Goal: Contribute content: Contribute content

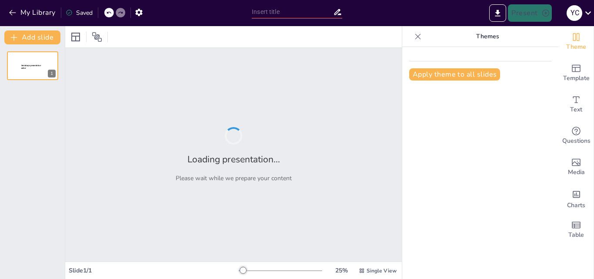
type input "Etapas Clave en el Ciclo de un Proyecto"
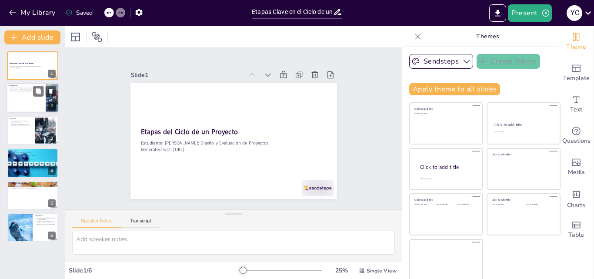
click at [31, 99] on div at bounding box center [33, 98] width 52 height 30
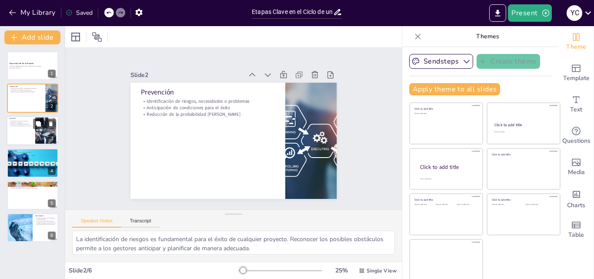
click at [18, 135] on div at bounding box center [33, 131] width 52 height 30
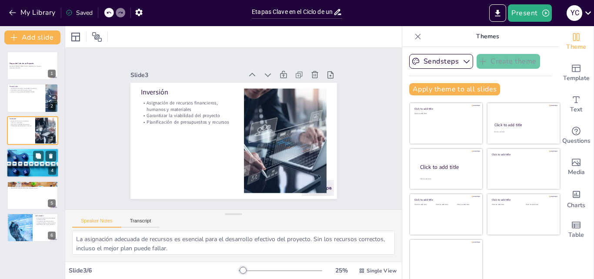
click at [25, 159] on div at bounding box center [33, 162] width 52 height 33
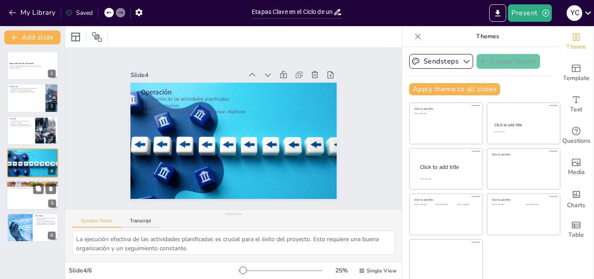
click at [26, 193] on div at bounding box center [33, 195] width 52 height 30
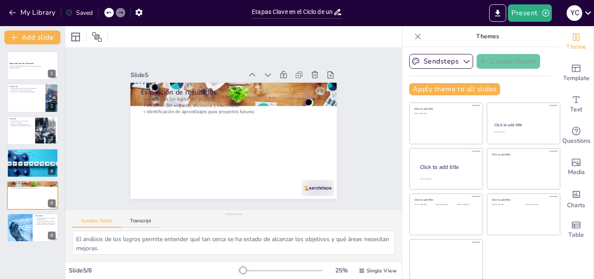
click at [42, 256] on div "Etapas del Ciclo de un Proyecto Estudiante: Yudy Graciela Callejas Molina Curso…" at bounding box center [32, 161] width 65 height 234
click at [39, 225] on button at bounding box center [38, 220] width 10 height 10
type textarea "Reconocer la importancia del ciclo de proyecto es fundamental para cualquier ge…"
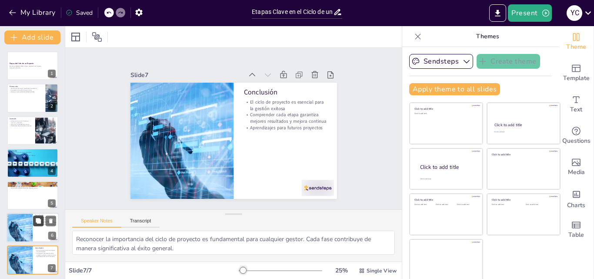
scroll to position [3, 0]
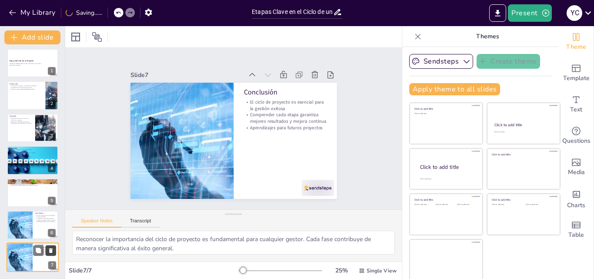
click at [50, 250] on icon at bounding box center [50, 250] width 3 height 5
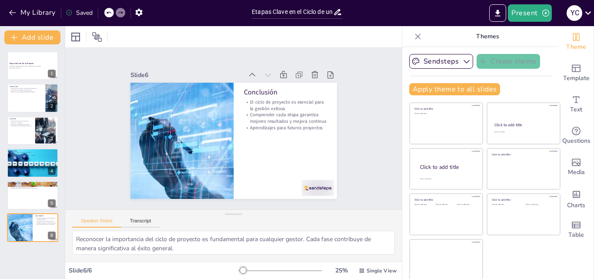
scroll to position [0, 0]
click at [443, 63] on button "Sendsteps" at bounding box center [441, 61] width 64 height 15
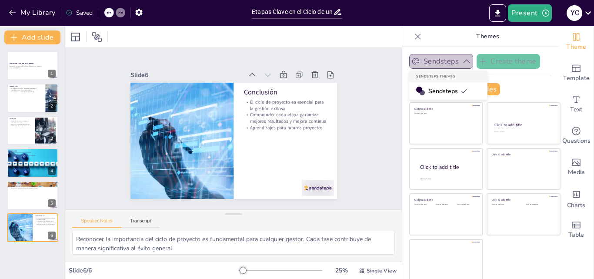
click at [444, 63] on button "Sendsteps" at bounding box center [441, 61] width 64 height 15
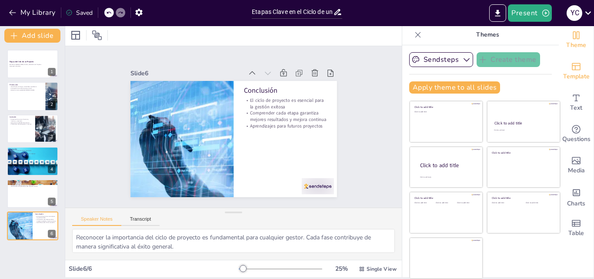
scroll to position [0, 0]
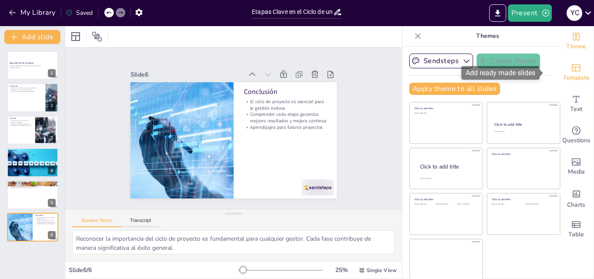
click at [568, 70] on div "Template" at bounding box center [575, 72] width 35 height 31
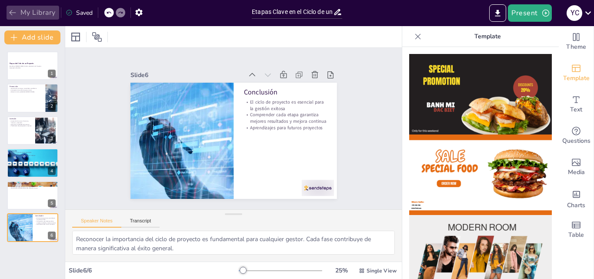
click at [15, 10] on icon "button" at bounding box center [12, 12] width 9 height 9
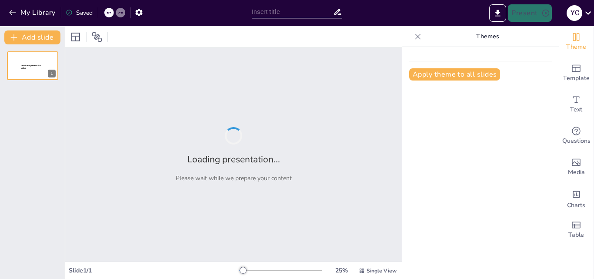
type input "Etapas Clave en el Ciclo de un Proyecto"
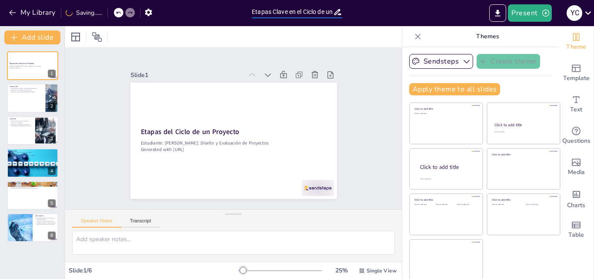
click at [282, 15] on input "Etapas Clave en el Ciclo de un Proyecto" at bounding box center [292, 12] width 81 height 13
click at [293, 10] on input "Etapas Clave en el Ciclo de un Proyecto" at bounding box center [292, 12] width 81 height 13
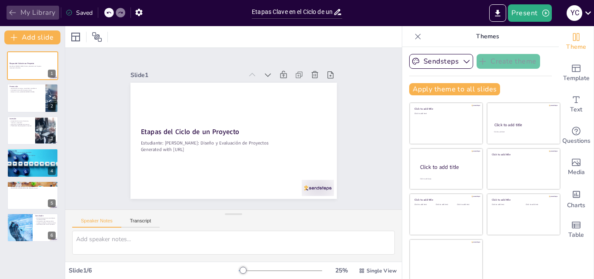
click at [10, 15] on icon "button" at bounding box center [12, 12] width 9 height 9
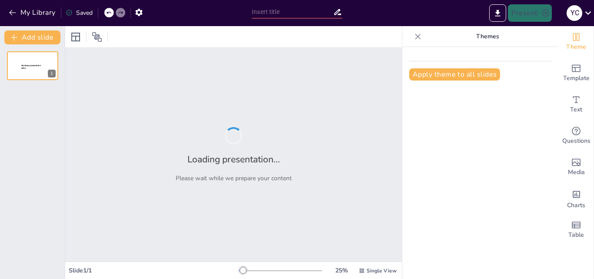
type input "Etapas del Ciclo de un Proyecto"
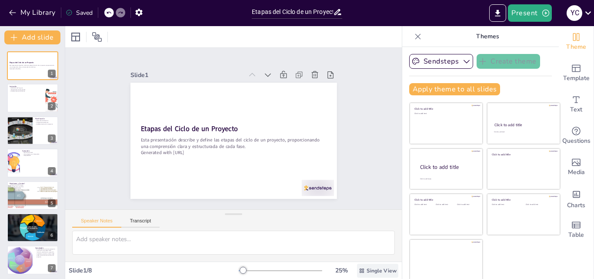
click at [359, 269] on icon at bounding box center [361, 270] width 4 height 4
click at [526, 13] on button "Present" at bounding box center [528, 12] width 43 height 17
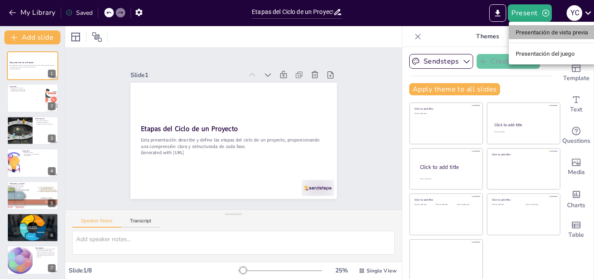
click at [529, 36] on font "Presentación de vista previa" at bounding box center [551, 32] width 73 height 9
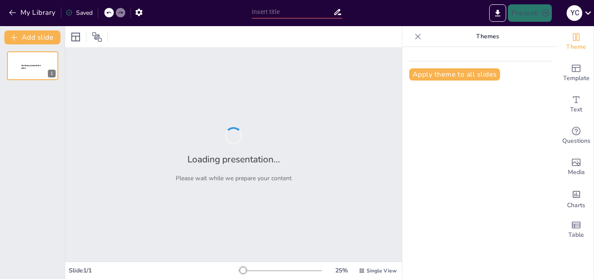
type input "Etapas del Ciclo de un Proyecto"
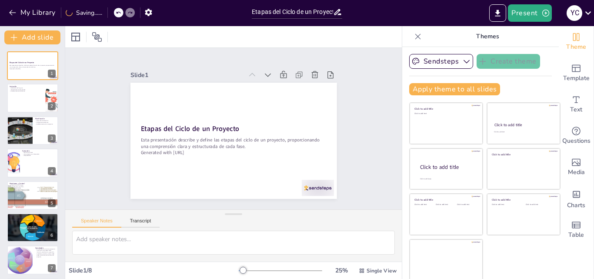
click at [510, 277] on div "Click to add title Click to add text Click to add title Click to add text Click…" at bounding box center [484, 191] width 151 height 178
click at [131, 222] on button "Transcript" at bounding box center [140, 223] width 39 height 10
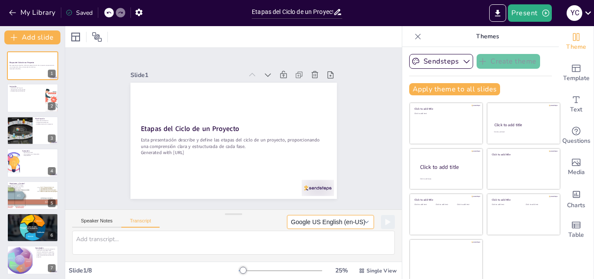
click at [308, 225] on button "Google US English (en-US)" at bounding box center [330, 222] width 87 height 14
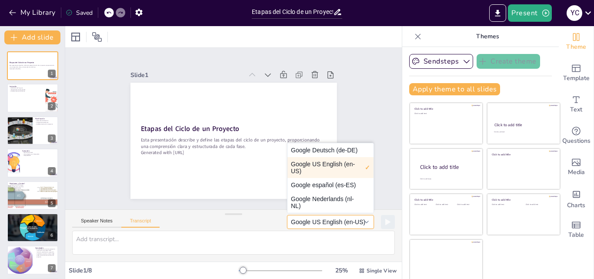
click at [308, 225] on button "Google US English (en-US)" at bounding box center [330, 222] width 87 height 14
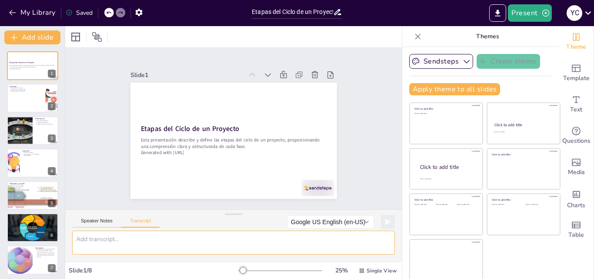
click at [208, 239] on textarea at bounding box center [233, 242] width 322 height 24
click at [105, 219] on button "Speaker Notes" at bounding box center [96, 223] width 49 height 10
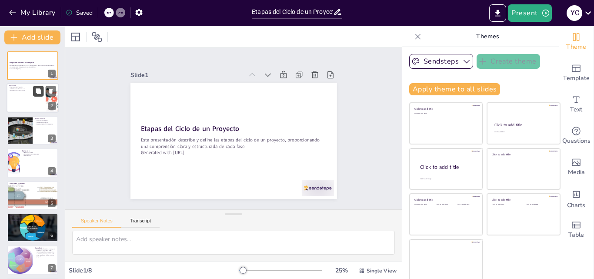
click at [33, 95] on button at bounding box center [38, 91] width 10 height 10
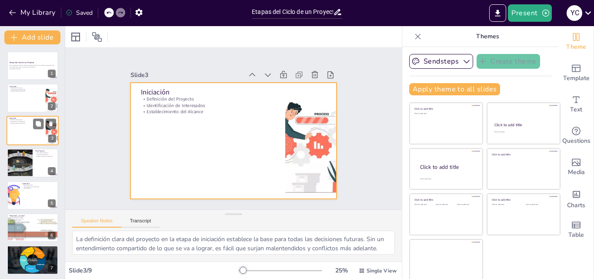
click at [32, 130] on div at bounding box center [33, 131] width 52 height 30
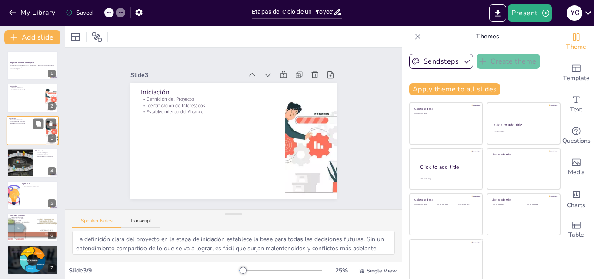
click at [22, 135] on div at bounding box center [33, 131] width 52 height 30
click at [20, 97] on div at bounding box center [33, 98] width 52 height 30
click at [19, 118] on p "Iniciación" at bounding box center [26, 118] width 34 height 3
click at [24, 157] on div at bounding box center [19, 163] width 39 height 30
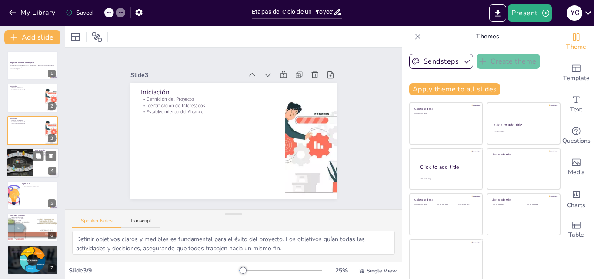
scroll to position [1, 0]
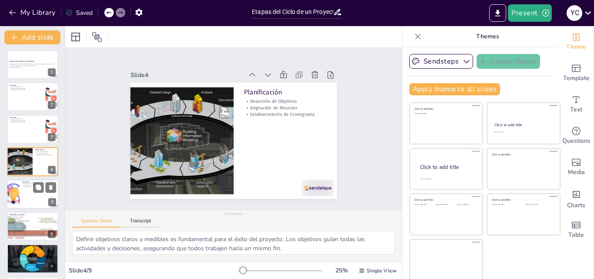
click at [35, 194] on div at bounding box center [33, 194] width 52 height 30
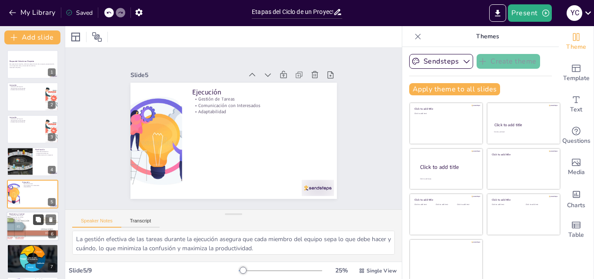
scroll to position [33, 0]
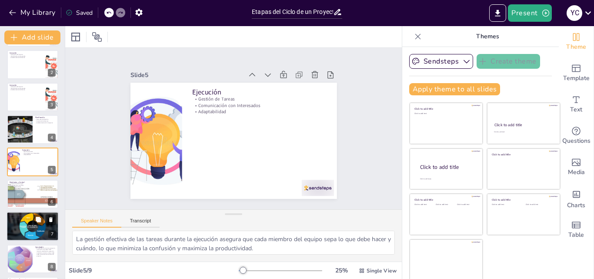
click at [38, 230] on div at bounding box center [33, 226] width 52 height 30
type textarea "La finalización de todas las actividades del proyecto es crucial para asegurar …"
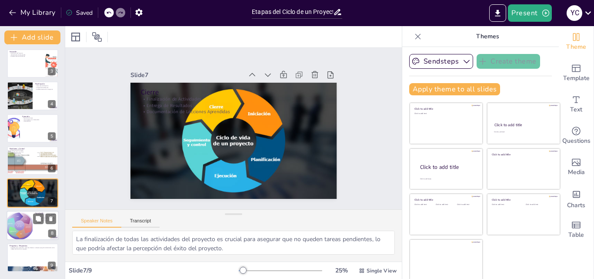
click at [28, 239] on div "Conclusión En resumen, el ciclo de un proyecto consta de cinco etapas clave: in…" at bounding box center [33, 225] width 52 height 30
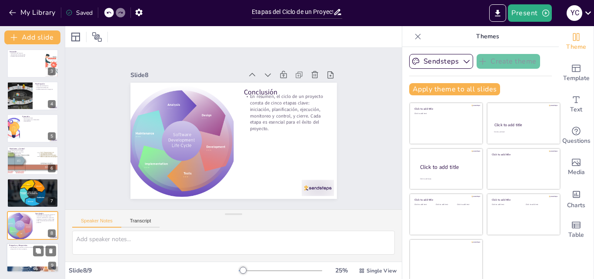
click at [34, 270] on div at bounding box center [33, 269] width 52 height 37
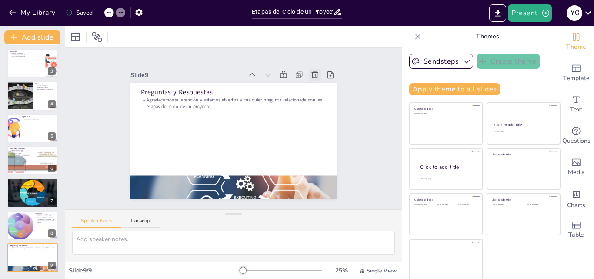
click at [215, 216] on icon at bounding box center [208, 222] width 12 height 12
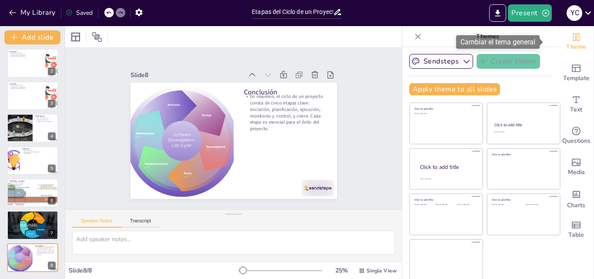
click at [570, 41] on icon "Change the overall theme" at bounding box center [575, 37] width 10 height 10
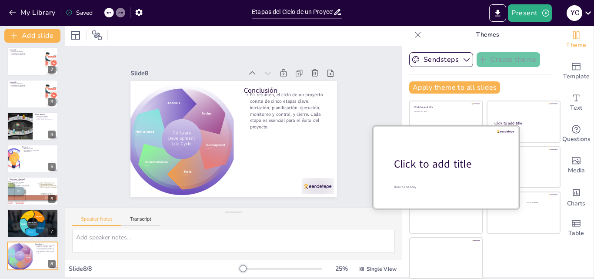
click at [422, 162] on div "Click to add title" at bounding box center [449, 163] width 111 height 15
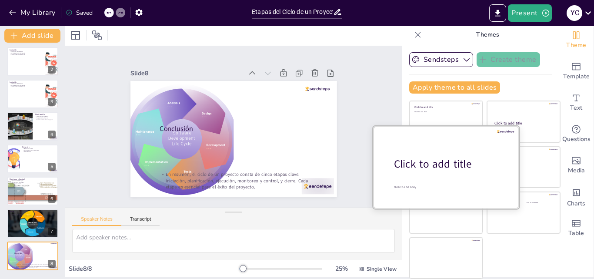
click at [422, 162] on div "Click to add title" at bounding box center [449, 163] width 111 height 15
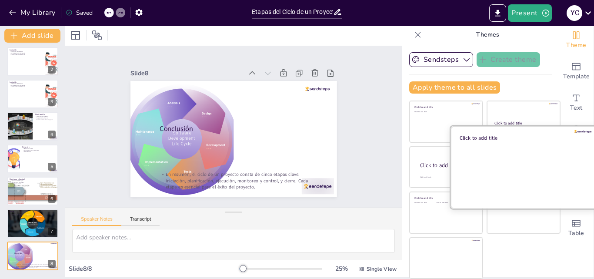
click at [524, 173] on div at bounding box center [523, 167] width 146 height 82
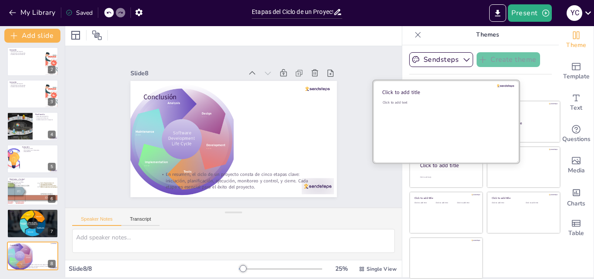
click at [418, 108] on div "Click to add text" at bounding box center [444, 127] width 124 height 54
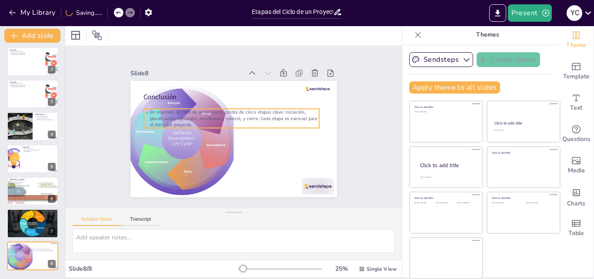
click at [229, 107] on p "En resumen, el ciclo de un proyecto consta de cinco etapas clave: iniciación, p…" at bounding box center [231, 135] width 162 height 104
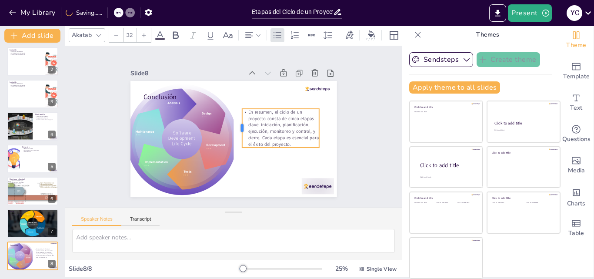
drag, startPoint x: 133, startPoint y: 115, endPoint x: 231, endPoint y: 116, distance: 98.2
click at [231, 116] on div at bounding box center [228, 129] width 33 height 31
click at [269, 143] on p "En resumen, el ciclo de un proyecto consta de cinco etapas clave: iniciación, p…" at bounding box center [267, 159] width 83 height 80
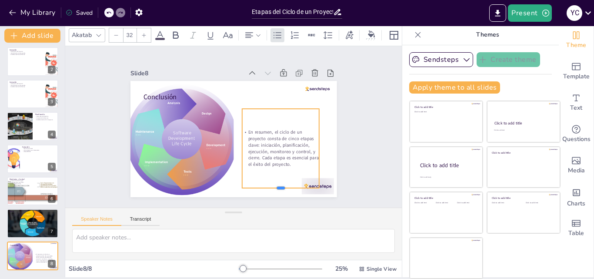
drag, startPoint x: 273, startPoint y: 146, endPoint x: 278, endPoint y: 186, distance: 40.7
click at [196, 117] on div at bounding box center [160, 94] width 70 height 45
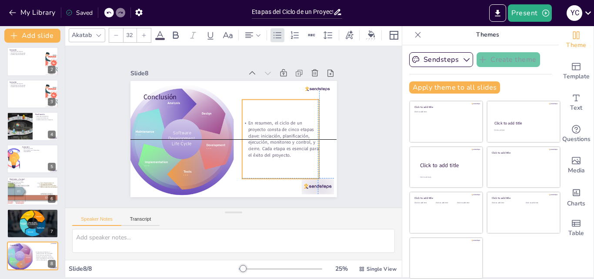
drag, startPoint x: 270, startPoint y: 146, endPoint x: 270, endPoint y: 137, distance: 9.6
click at [264, 119] on p "En resumen, el ciclo de un proyecto consta de cinco etapas clave: iniciación, p…" at bounding box center [240, 78] width 46 height 81
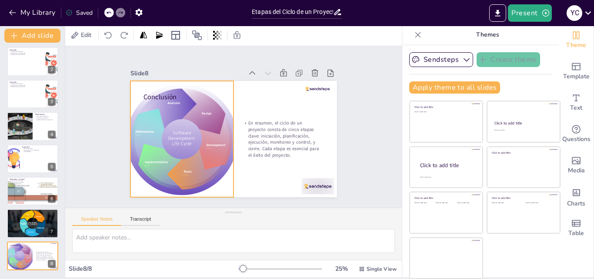
drag, startPoint x: 196, startPoint y: 107, endPoint x: 193, endPoint y: 100, distance: 8.0
click at [193, 100] on div at bounding box center [272, 90] width 160 height 159
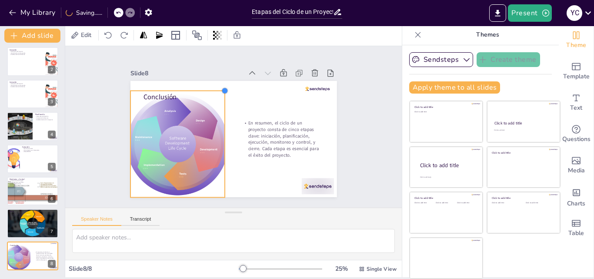
drag, startPoint x: 227, startPoint y: 79, endPoint x: 218, endPoint y: 106, distance: 28.7
click at [218, 106] on div "Conclusión En resumen, el ciclo de un proyecto consta de cinco etapas clave: in…" at bounding box center [241, 118] width 231 height 224
click at [180, 139] on div at bounding box center [205, 76] width 126 height 128
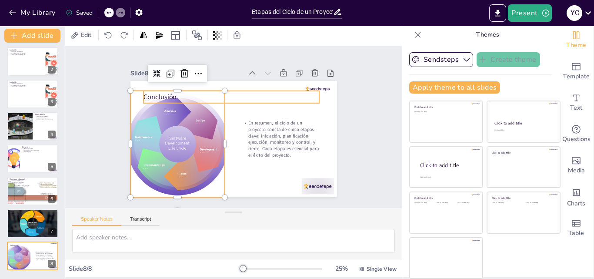
click at [181, 94] on p "Conclusión" at bounding box center [204, 123] width 46 height 174
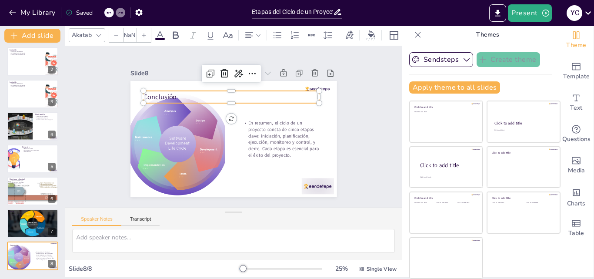
type input "48"
click at [24, 225] on div at bounding box center [33, 223] width 52 height 30
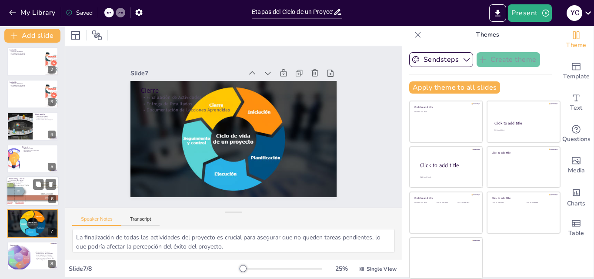
click at [23, 198] on div at bounding box center [32, 191] width 98 height 30
type textarea "La supervisión del progreso permite detectar problemas antes de que se conviert…"
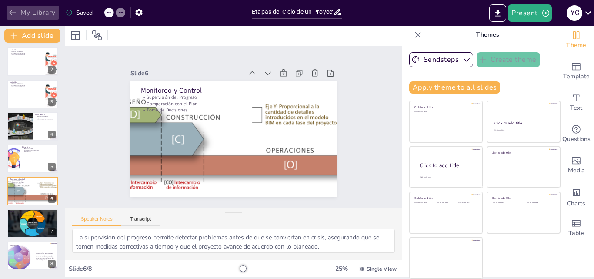
click at [7, 9] on button "My Library" at bounding box center [33, 13] width 53 height 14
